Goal: Information Seeking & Learning: Find specific fact

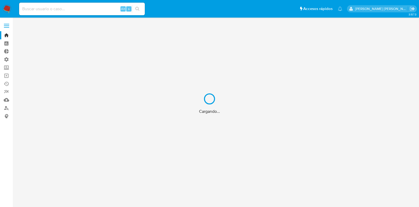
click at [47, 9] on div "Cargando..." at bounding box center [209, 103] width 419 height 207
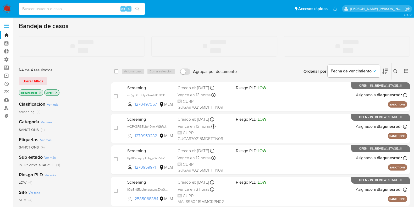
click at [47, 9] on input at bounding box center [82, 9] width 126 height 7
paste input "1159375547"
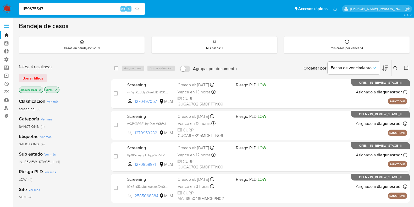
type input "1159375547"
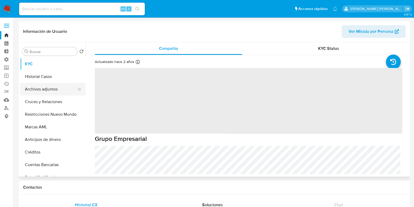
select select "10"
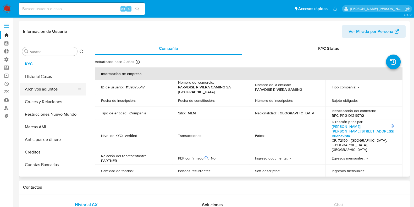
click at [46, 89] on button "Archivos adjuntos" at bounding box center [50, 89] width 61 height 13
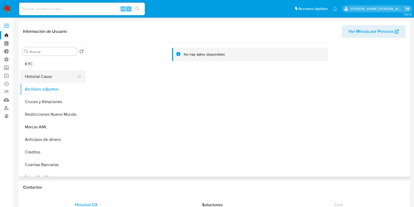
click at [49, 79] on button "Historial Casos" at bounding box center [50, 76] width 61 height 13
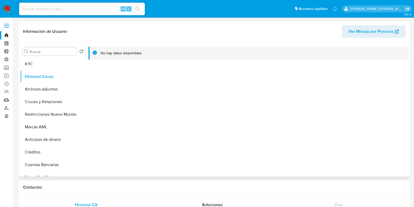
click at [390, 31] on span "Ver Mirada por Persona" at bounding box center [371, 31] width 45 height 13
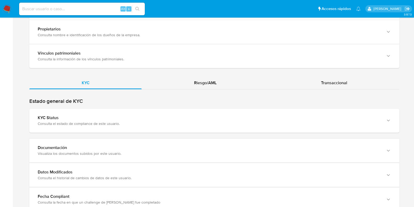
scroll to position [501, 0]
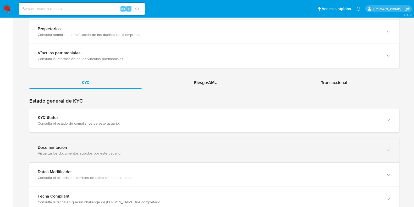
click at [154, 145] on div "Documentación" at bounding box center [209, 147] width 343 height 5
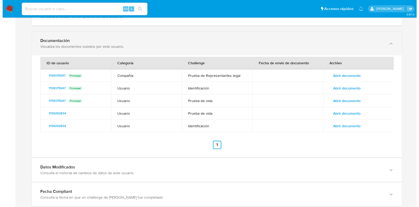
scroll to position [608, 0]
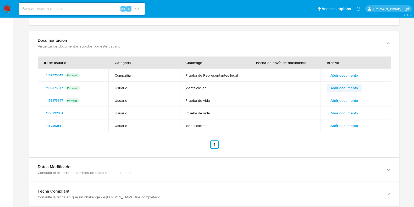
click at [352, 84] on span "Abrir documento" at bounding box center [345, 87] width 28 height 7
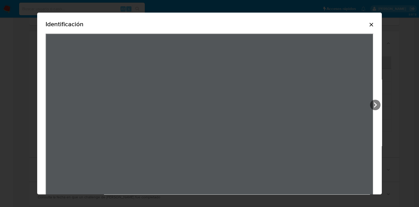
click at [371, 24] on icon "Cerrar" at bounding box center [372, 25] width 4 height 4
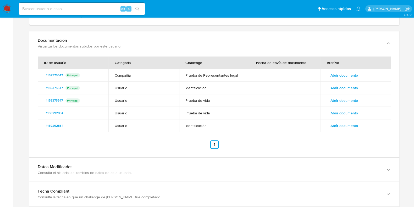
click at [345, 97] on span "Abrir documento" at bounding box center [345, 100] width 28 height 7
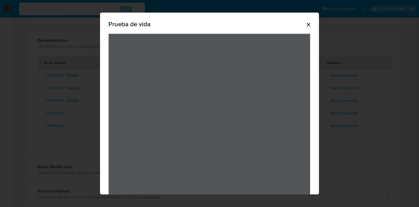
click at [309, 24] on icon "Cerrar" at bounding box center [309, 25] width 4 height 4
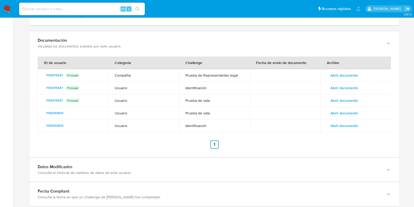
click at [342, 109] on span "Abrir documento" at bounding box center [345, 112] width 28 height 7
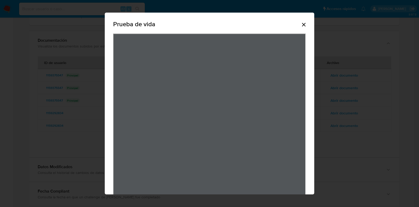
click at [301, 25] on icon "Cerrar" at bounding box center [304, 24] width 6 height 6
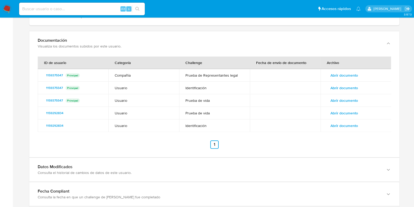
click at [341, 122] on span "Abrir documento" at bounding box center [345, 125] width 28 height 7
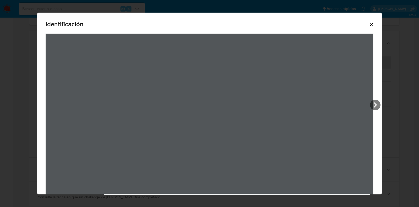
click at [374, 25] on icon "Cerrar" at bounding box center [372, 24] width 6 height 6
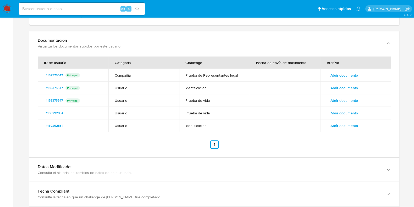
click at [346, 72] on span "Abrir documento" at bounding box center [345, 75] width 28 height 7
